Goal: Task Accomplishment & Management: Complete application form

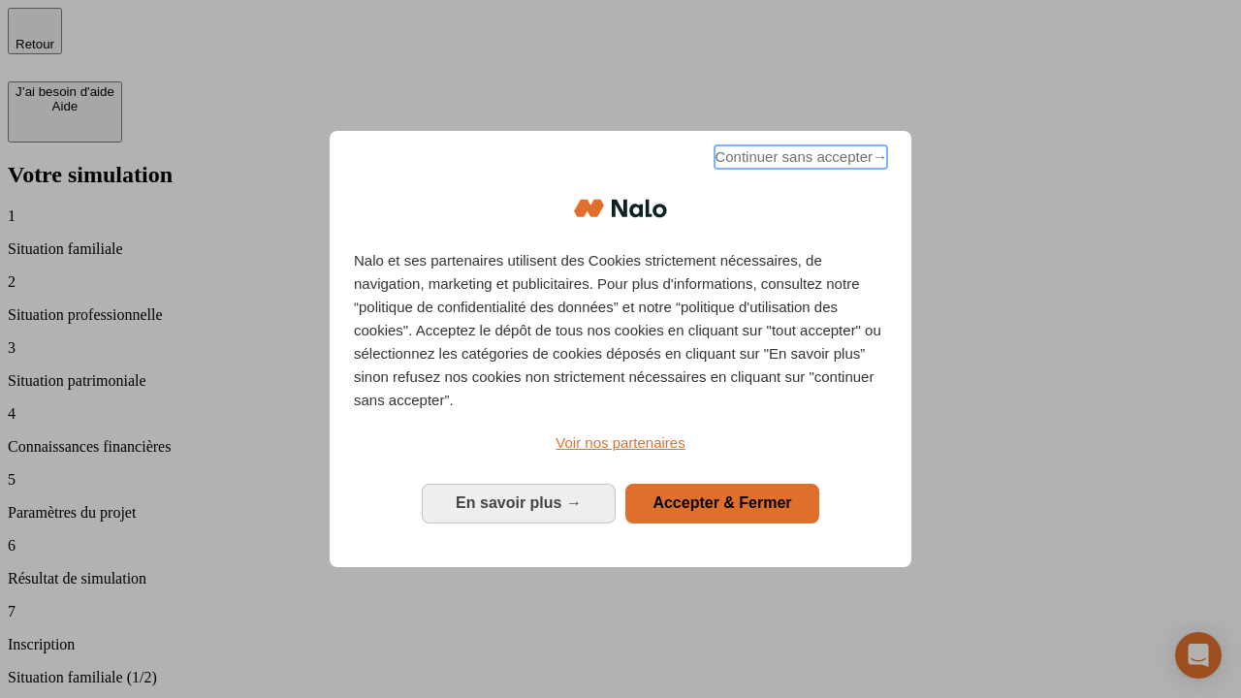
click at [799, 160] on span "Continuer sans accepter →" at bounding box center [800, 156] width 173 height 23
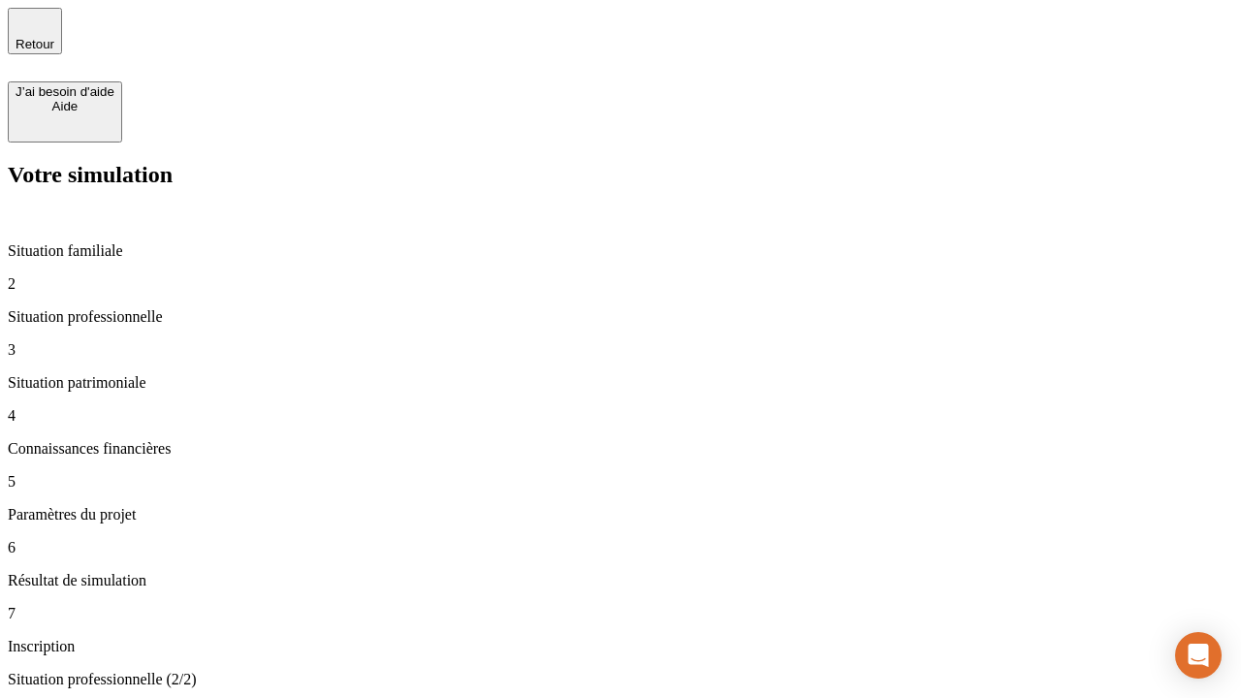
type input "30 000"
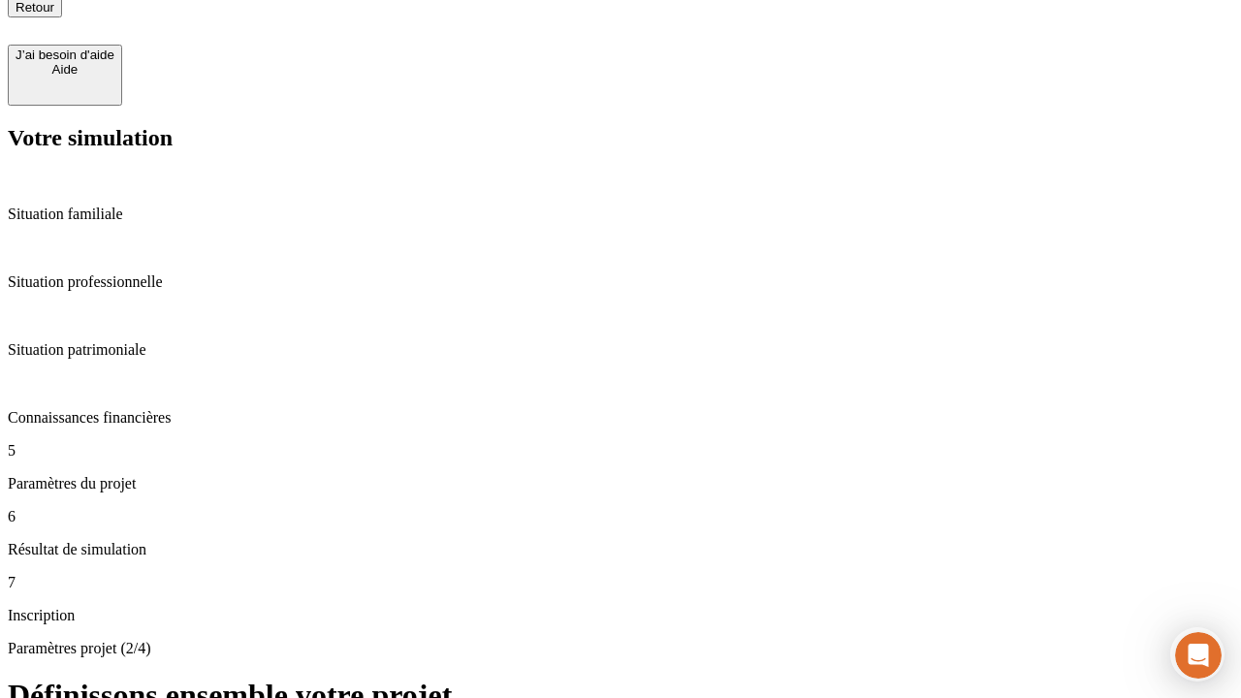
type input "25"
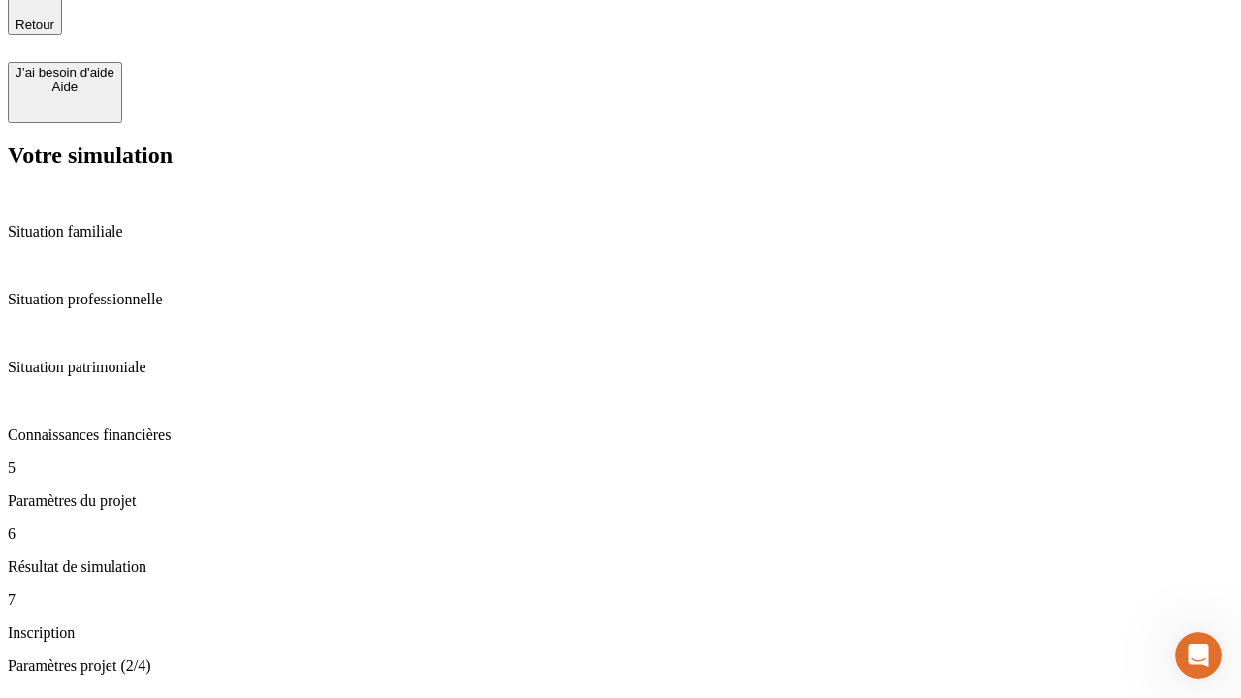
type input "1 000"
type input "640"
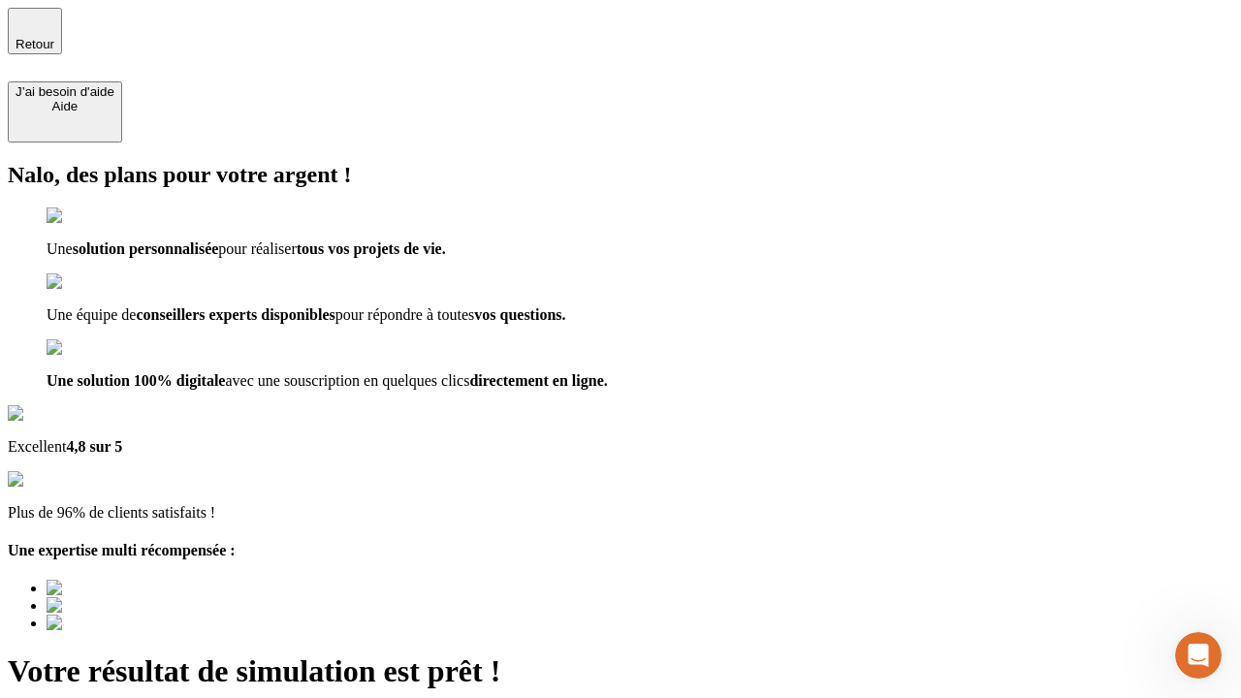
type input "[EMAIL_ADDRESS][PERSON_NAME][DOMAIN_NAME]"
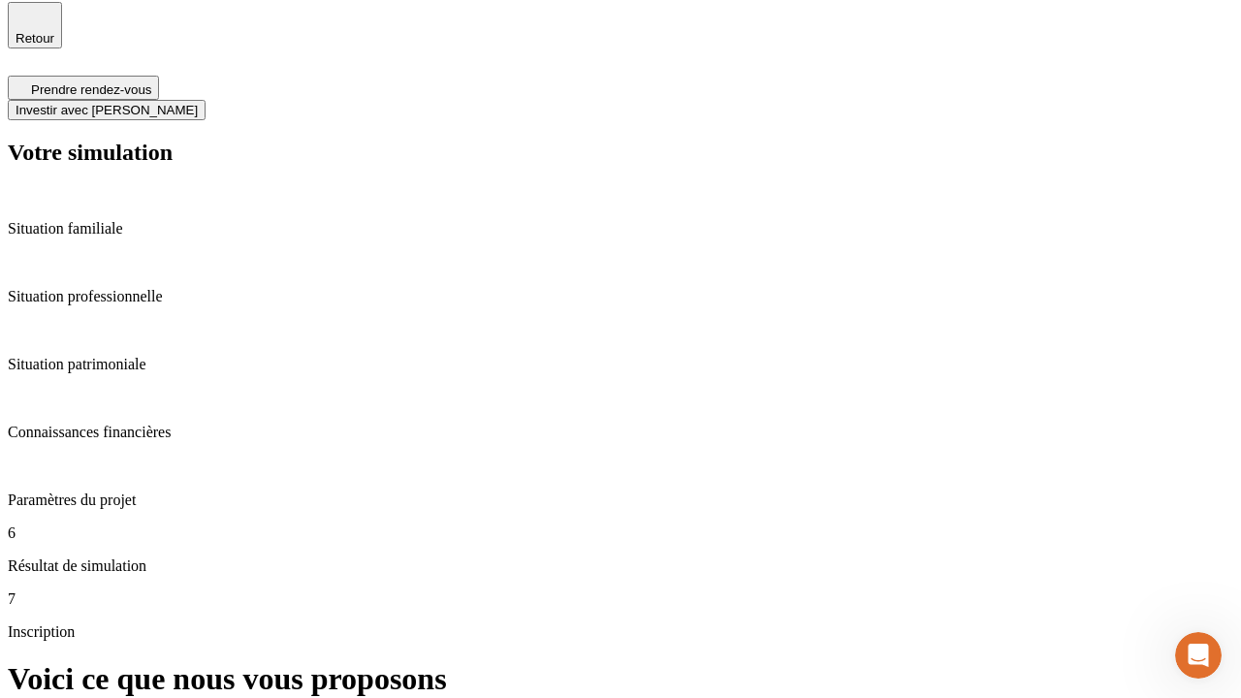
click at [198, 103] on span "Investir avec [PERSON_NAME]" at bounding box center [107, 110] width 182 height 15
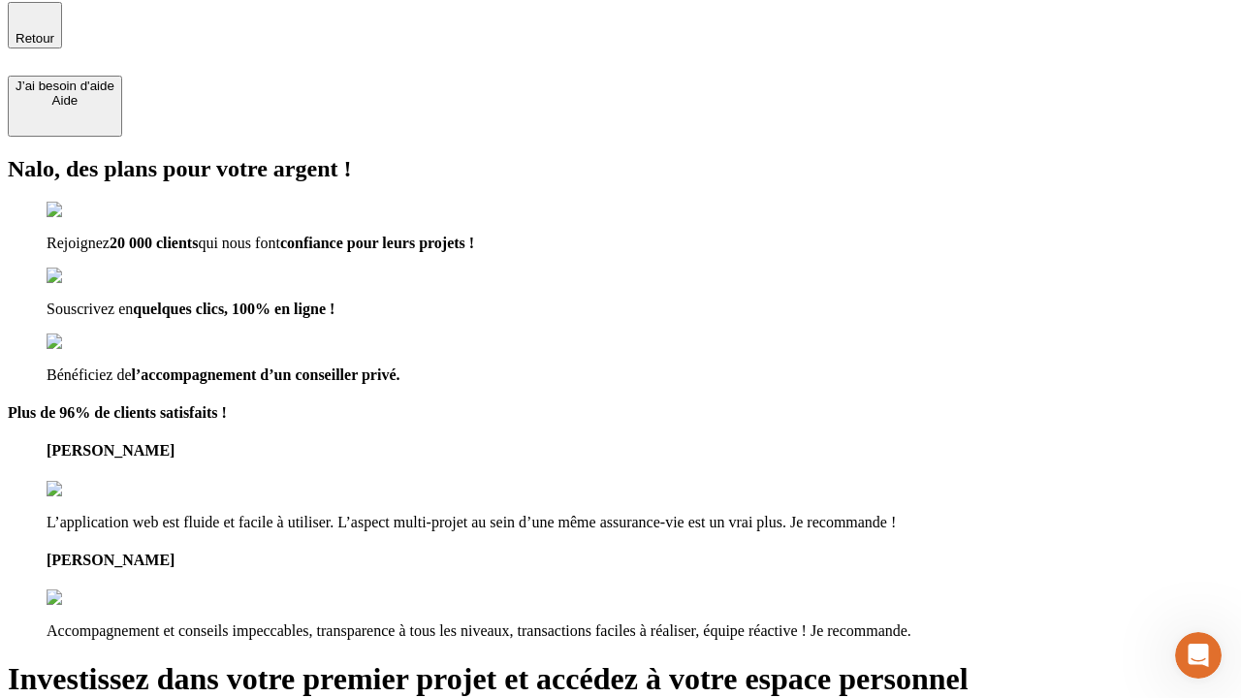
scroll to position [4, 0]
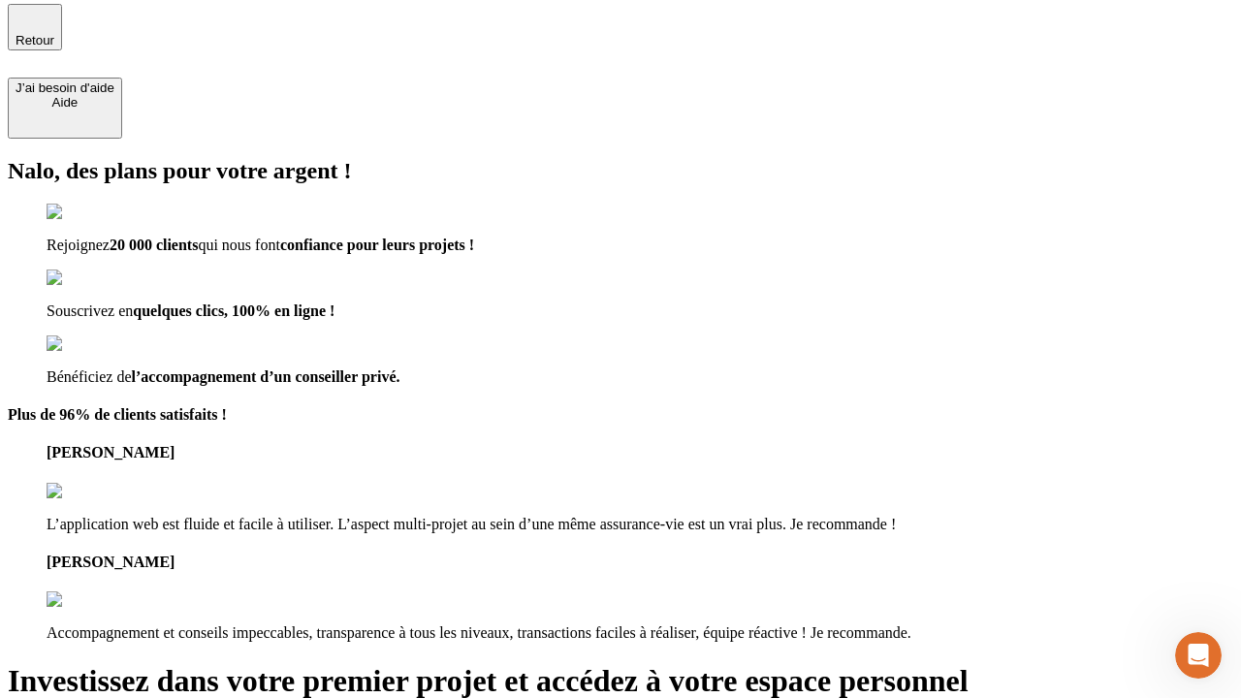
type input "[PERSON_NAME][EMAIL_ADDRESS][DOMAIN_NAME]"
